Goal: Navigation & Orientation: Find specific page/section

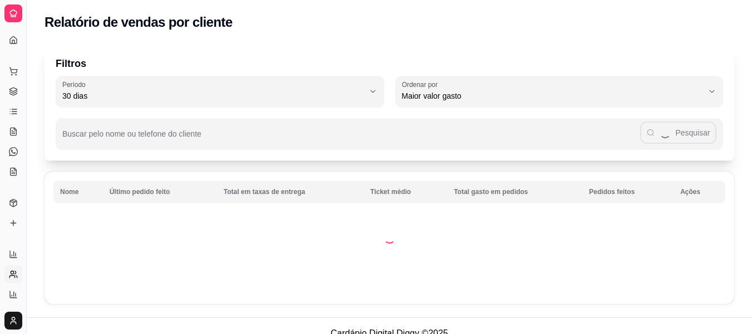
select select "30"
select select "HIGHEST_TOTAL_SPENT_WITH_ORDERS"
click at [14, 269] on icon at bounding box center [13, 273] width 9 height 9
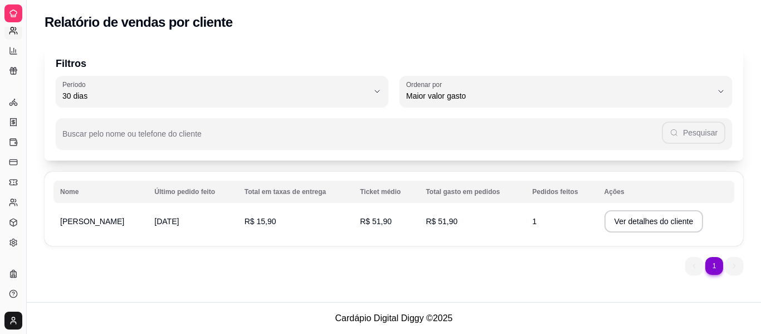
click at [12, 32] on icon at bounding box center [13, 30] width 9 height 9
click at [12, 52] on icon at bounding box center [12, 51] width 0 height 1
select select "TOTAL_OF_ORDERS"
select select "7"
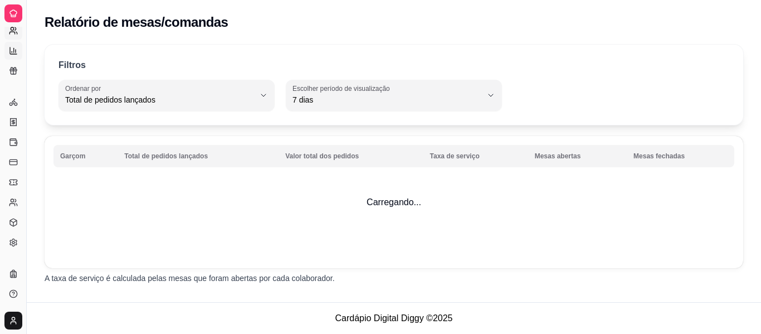
click at [16, 30] on icon at bounding box center [15, 28] width 1 height 3
select select "30"
select select "HIGHEST_TOTAL_SPENT_WITH_ORDERS"
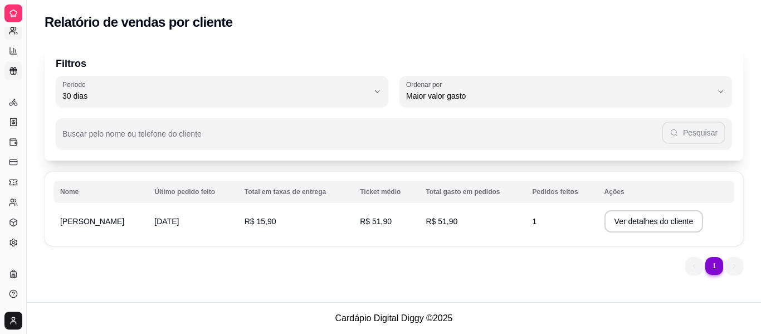
click at [6, 62] on link "Relatório de fidelidade novo" at bounding box center [13, 71] width 18 height 18
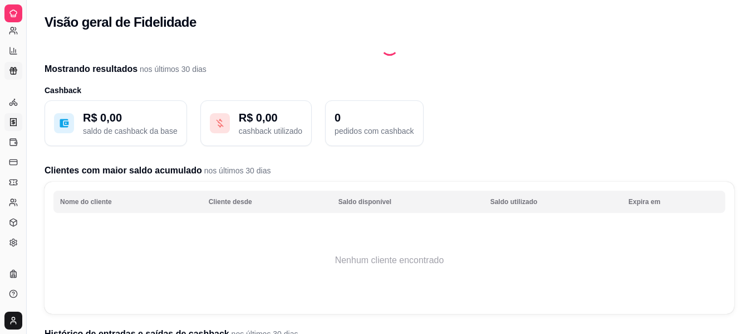
click at [17, 119] on icon at bounding box center [13, 121] width 9 height 9
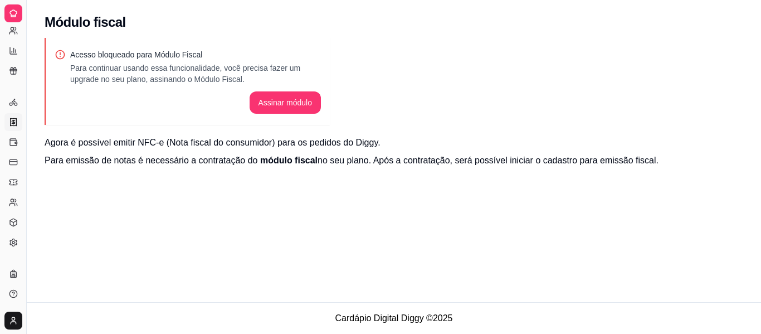
click at [8, 12] on div at bounding box center [13, 13] width 18 height 18
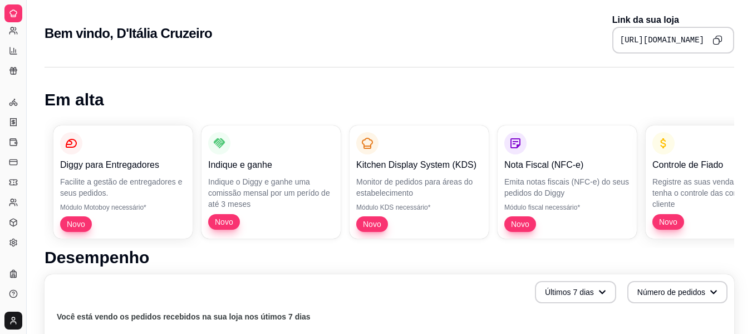
click at [725, 134] on iframe at bounding box center [376, 167] width 752 height 334
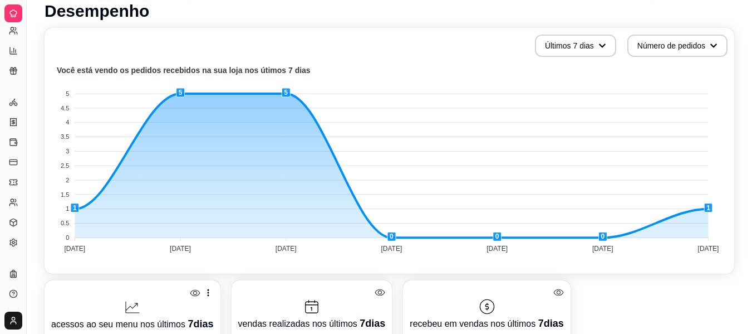
scroll to position [278, 0]
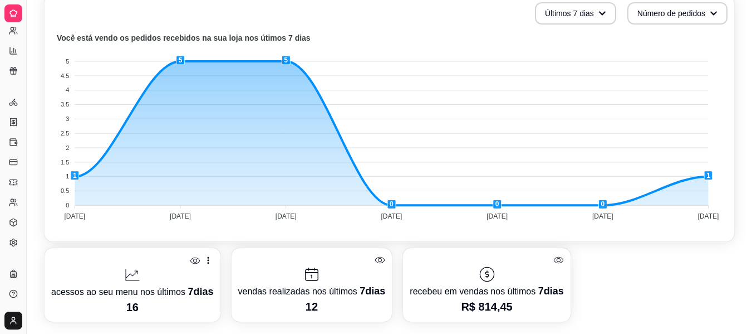
drag, startPoint x: 23, startPoint y: 3, endPoint x: 36, endPoint y: 3, distance: 12.8
click at [36, 3] on div "Diggy Sistema de Gestão D D'Itália Cruz ... Loja aberta Plano Essencial até 24/…" at bounding box center [376, 218] width 752 height 992
click at [12, 197] on link "Clientes" at bounding box center [13, 202] width 18 height 18
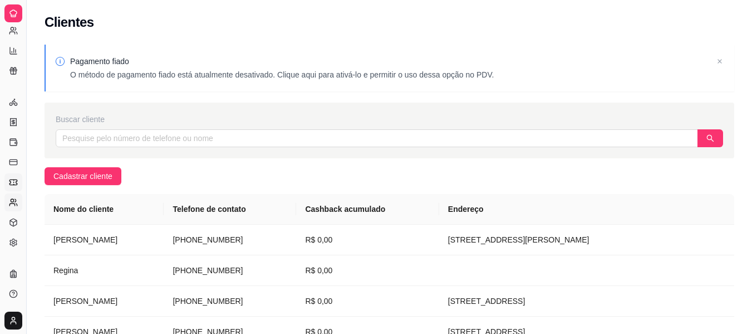
click at [11, 179] on icon at bounding box center [12, 181] width 7 height 5
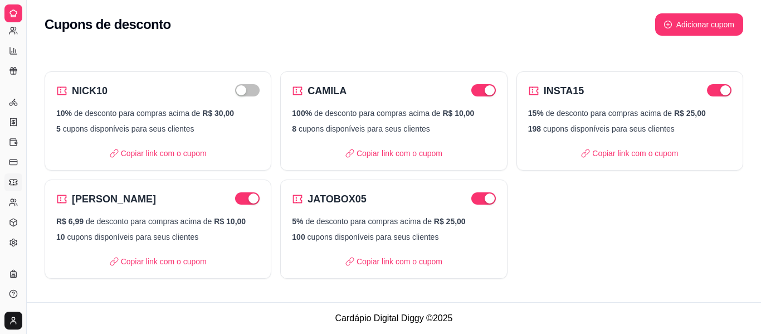
click at [10, 152] on ul "Entregadores novo Nota Fiscal (NFC-e) Controle de caixa Controle de fiado Cupon…" at bounding box center [12, 172] width 17 height 158
click at [10, 156] on link "Controle de fiado" at bounding box center [13, 162] width 18 height 18
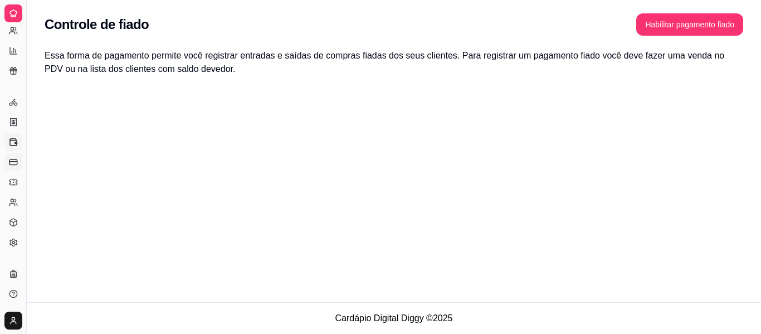
click at [10, 146] on link "Controle de caixa" at bounding box center [13, 142] width 18 height 18
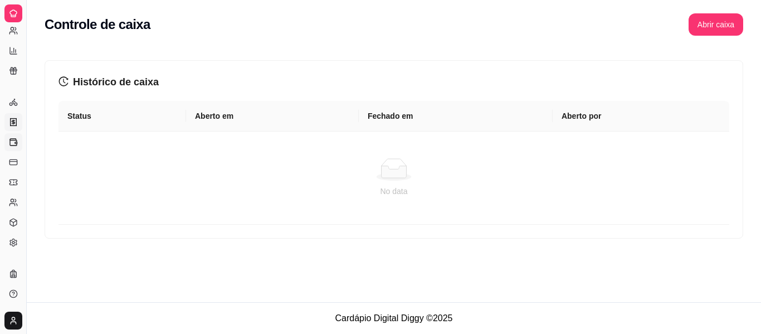
click at [18, 120] on link "Nota Fiscal (NFC-e)" at bounding box center [13, 122] width 18 height 18
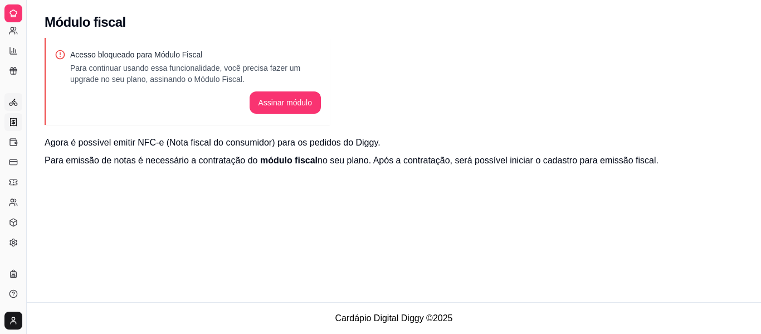
click at [13, 97] on icon at bounding box center [13, 101] width 9 height 9
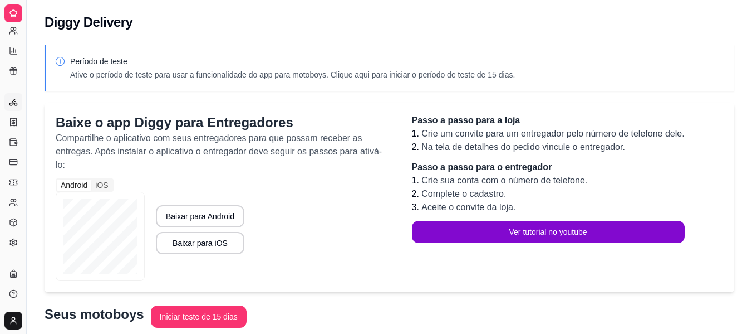
click at [13, 61] on ul "Relatórios de vendas Relatório de clientes Relatório de mesas Relatório de fide…" at bounding box center [12, 41] width 17 height 78
click at [12, 73] on icon at bounding box center [13, 70] width 9 height 9
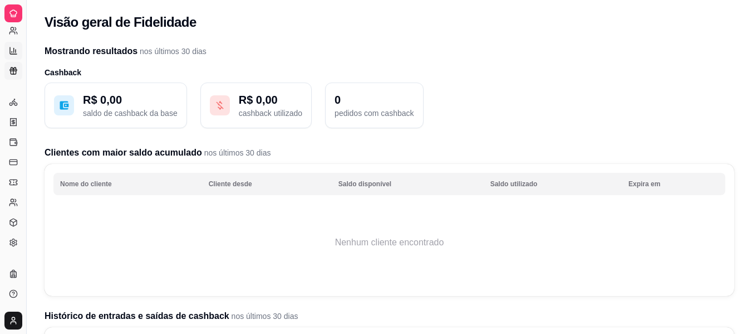
click at [10, 50] on icon at bounding box center [13, 50] width 7 height 7
select select "TOTAL_OF_ORDERS"
select select "7"
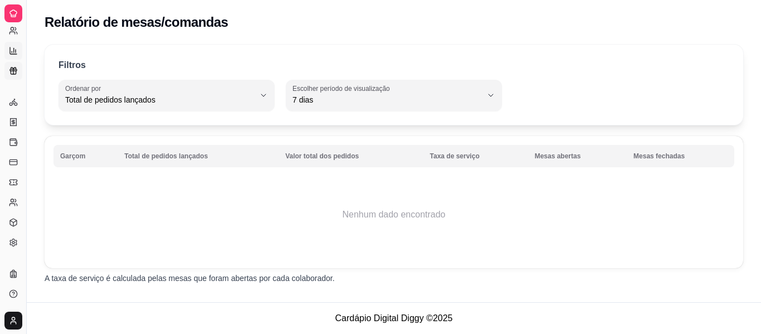
click at [7, 68] on link "Relatório de fidelidade novo" at bounding box center [13, 71] width 18 height 18
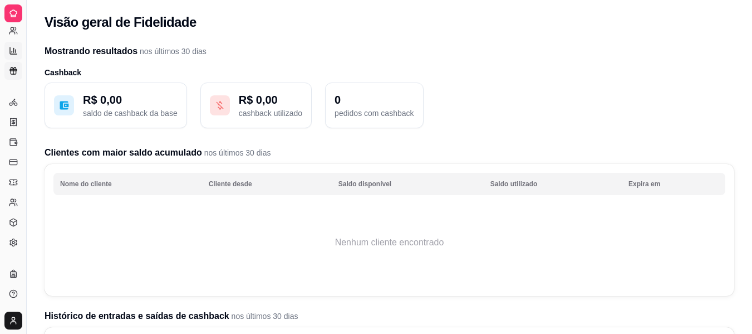
click at [12, 45] on link "Relatório de mesas" at bounding box center [13, 51] width 18 height 18
select select "TOTAL_OF_ORDERS"
select select "7"
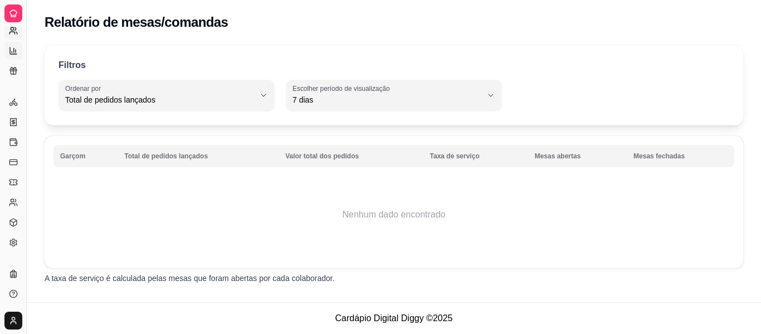
click at [16, 35] on icon at bounding box center [13, 30] width 9 height 9
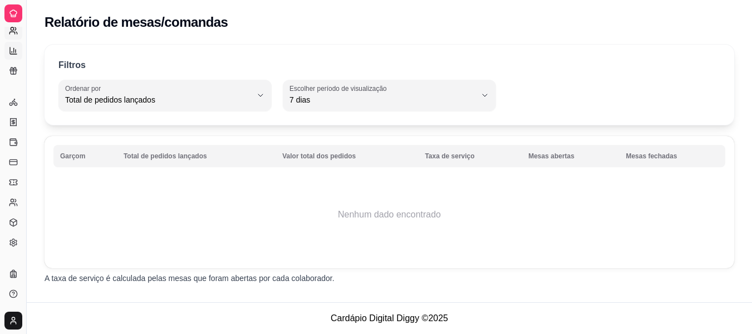
select select "30"
select select "HIGHEST_TOTAL_SPENT_WITH_ORDERS"
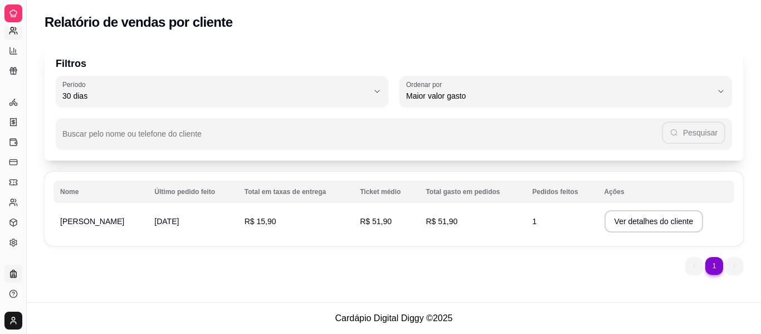
click at [14, 271] on icon at bounding box center [14, 274] width 6 height 6
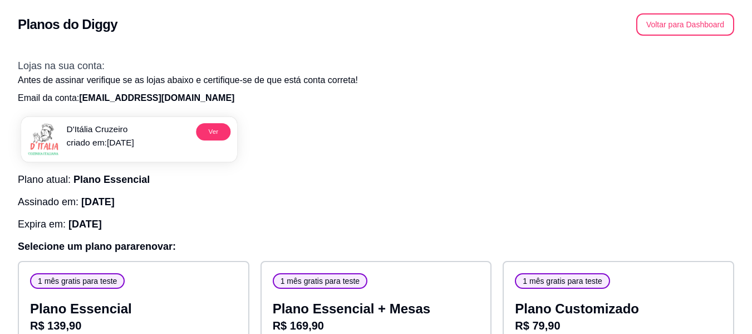
click at [124, 133] on p "D'Itália Cruzeiro" at bounding box center [99, 129] width 67 height 13
